Goal: Find specific page/section: Find specific page/section

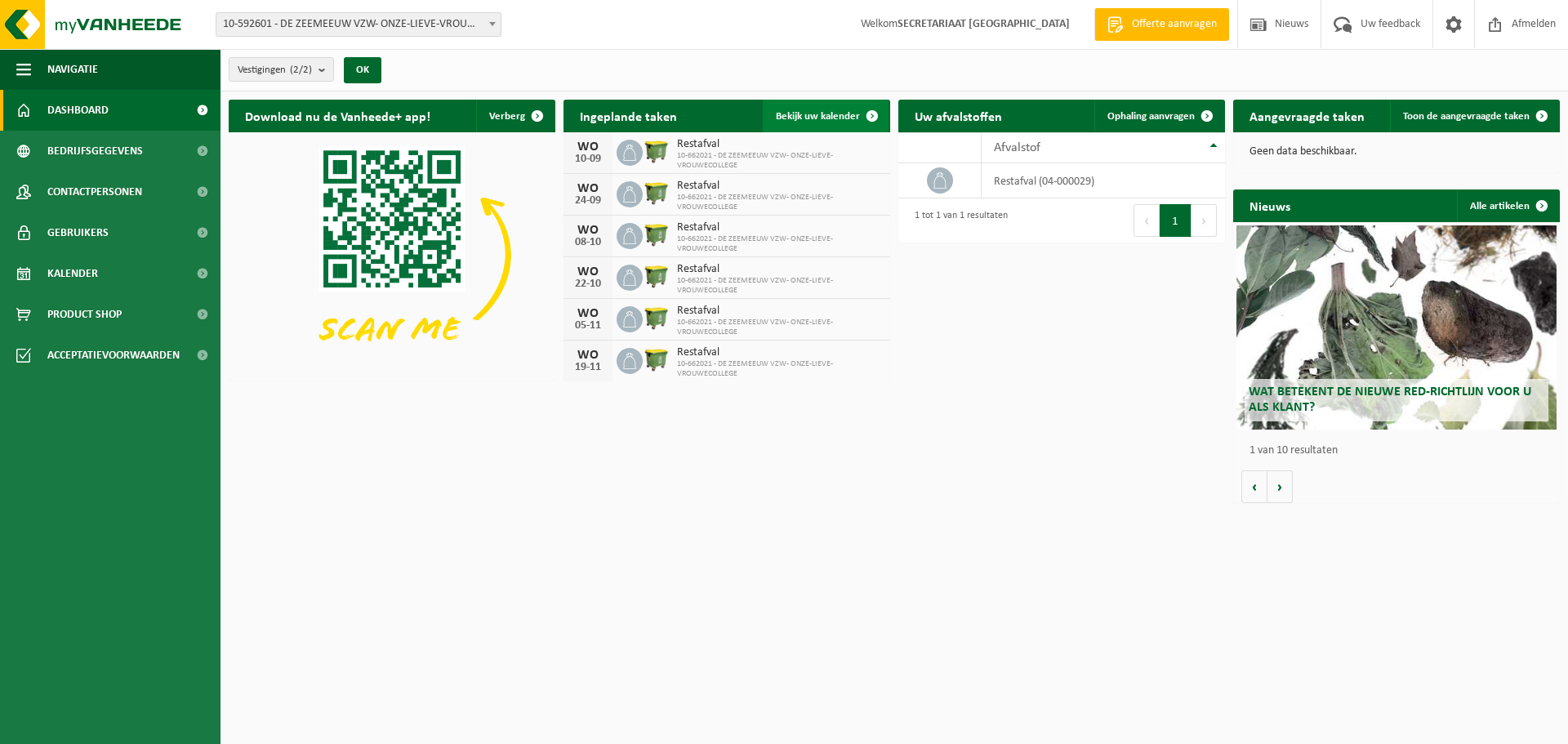
click at [871, 121] on span at bounding box center [872, 116] width 32 height 32
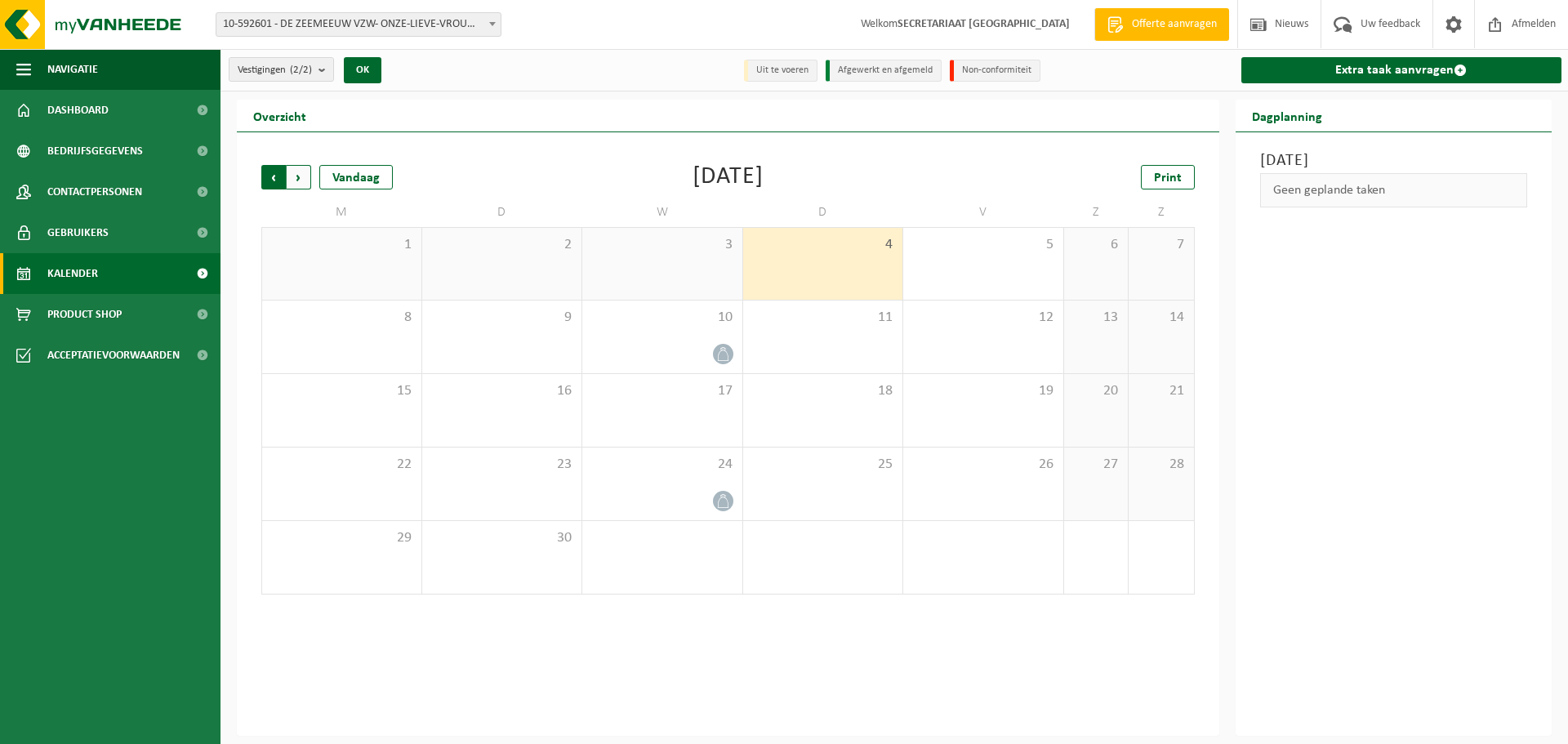
click at [292, 180] on span "Volgende" at bounding box center [299, 177] width 24 height 24
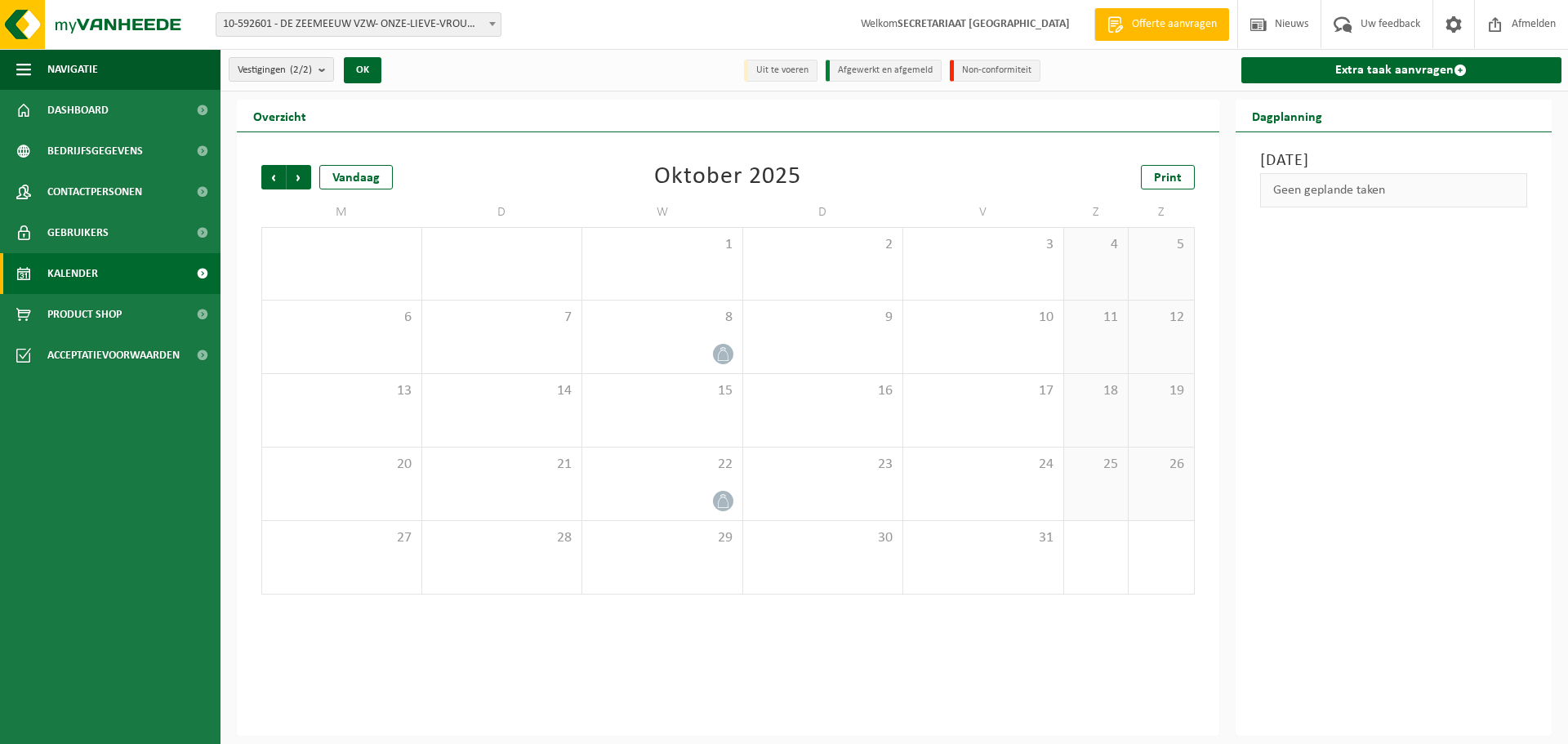
click at [292, 180] on span "Volgende" at bounding box center [299, 177] width 24 height 24
click at [278, 180] on span "Vorige" at bounding box center [273, 177] width 24 height 24
